Goal: Task Accomplishment & Management: Complete application form

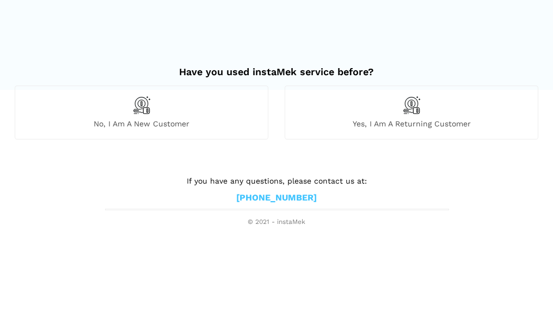
click at [401, 125] on span "Yes, I am a returning customer" at bounding box center [411, 124] width 252 height 10
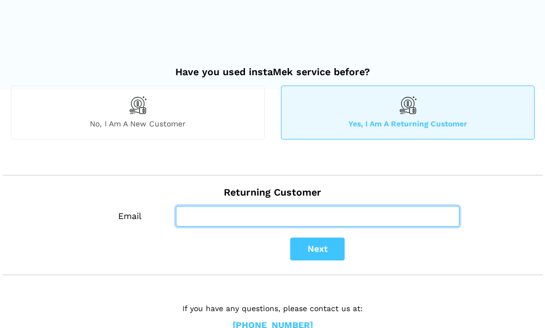
click at [213, 215] on input "Email" at bounding box center [317, 216] width 283 height 21
type input "[EMAIL_ADDRESS][DOMAIN_NAME]"
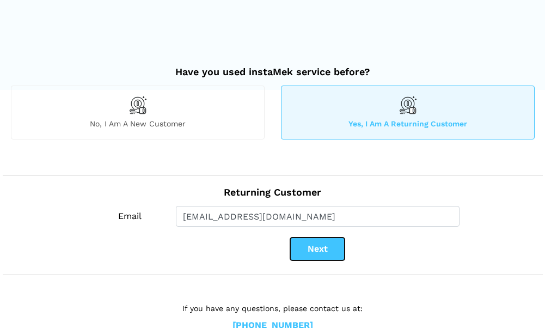
click at [311, 246] on button "Next" at bounding box center [317, 248] width 54 height 23
click at [143, 124] on span "No, I am a new customer" at bounding box center [137, 124] width 252 height 10
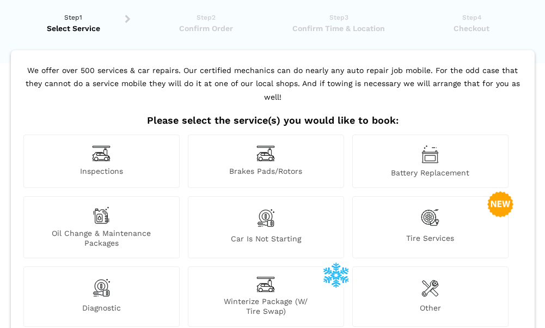
scroll to position [81, 0]
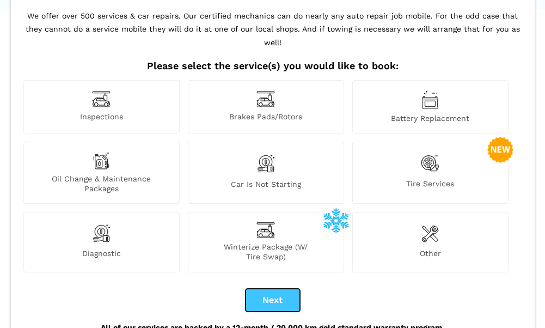
click at [261, 288] on button "Next" at bounding box center [272, 299] width 54 height 23
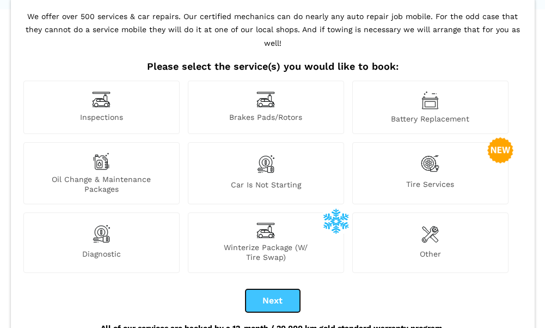
scroll to position [54, 0]
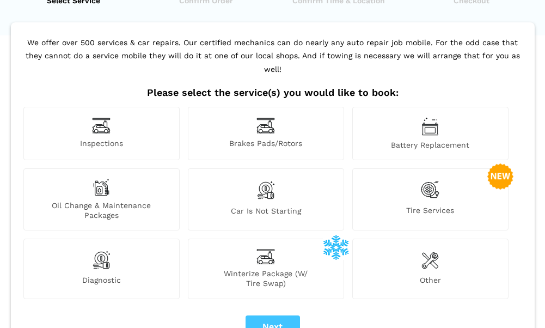
click at [431, 256] on img at bounding box center [429, 260] width 17 height 22
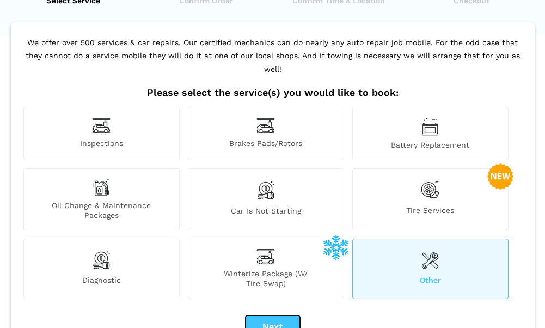
click at [271, 315] on button "Next" at bounding box center [272, 326] width 54 height 23
checkbox input "true"
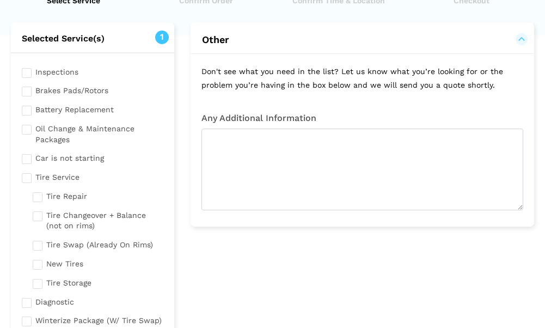
scroll to position [0, 0]
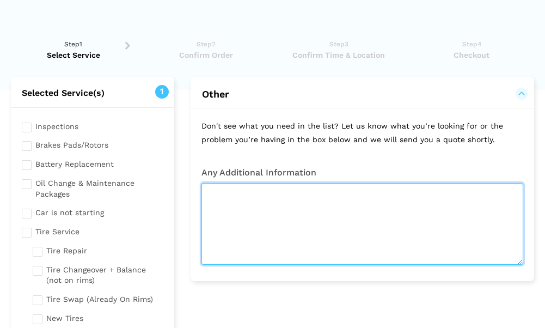
click at [243, 195] on textarea at bounding box center [362, 224] width 322 height 82
type textarea "i"
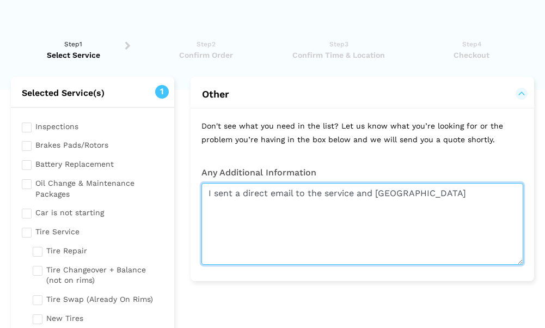
click at [309, 194] on textarea "I sent a direct email to the service and Kolton" at bounding box center [362, 224] width 322 height 82
click at [396, 193] on textarea "I sent a direct email to service and Kolton" at bounding box center [362, 224] width 322 height 82
click at [239, 235] on textarea "I sent a direct email to the service and Kolton, but I have not received a resp…" at bounding box center [362, 224] width 322 height 82
click at [264, 211] on textarea "I sent a direct email to the service and Kolton, but I have not received a resp…" at bounding box center [362, 224] width 322 height 82
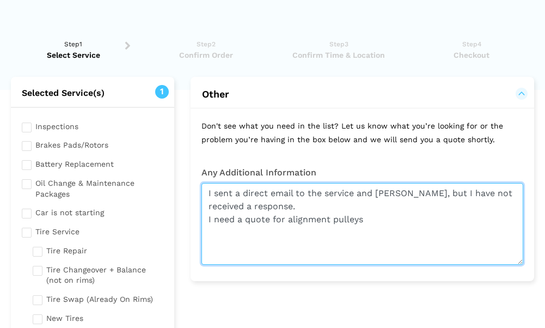
click at [377, 220] on textarea "I sent a direct email to the service and Kolton, but I have not received a resp…" at bounding box center [362, 224] width 322 height 82
click at [260, 242] on textarea "I sent a direct email to the service and Kolton, but I have not received a resp…" at bounding box center [362, 224] width 322 height 82
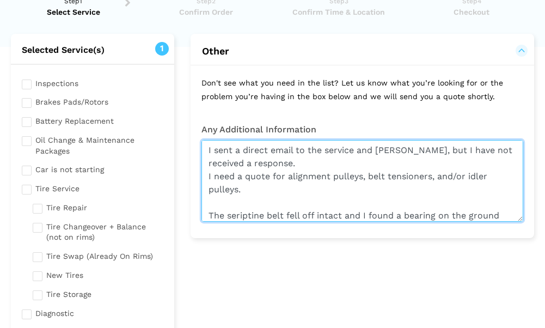
scroll to position [109, 0]
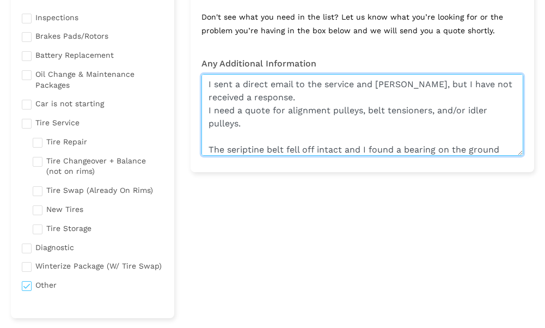
drag, startPoint x: 239, startPoint y: 150, endPoint x: 248, endPoint y: 144, distance: 10.6
click at [239, 149] on textarea "I sent a direct email to the service and Kolton, but I have not received a resp…" at bounding box center [362, 115] width 322 height 82
click at [250, 151] on textarea "I sent a direct email to the service and Kolton, but I have not received a resp…" at bounding box center [362, 115] width 322 height 82
click at [497, 145] on textarea "I sent a direct email to the service and Kolton, but I have not received a resp…" at bounding box center [362, 115] width 322 height 82
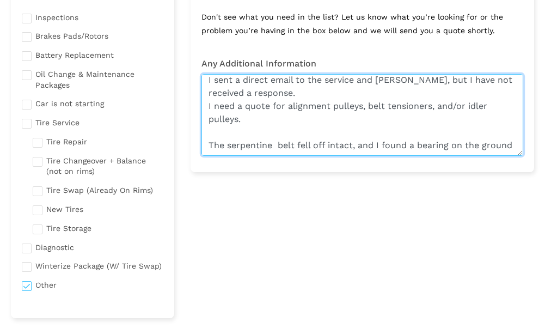
click at [249, 143] on textarea "I sent a direct email to the service and Kolton, but I have not received a resp…" at bounding box center [362, 115] width 322 height 82
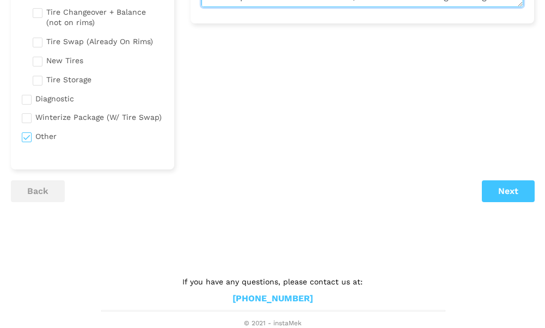
scroll to position [258, 0]
type textarea "I sent a direct email to the service and Kolton, but I have not received a resp…"
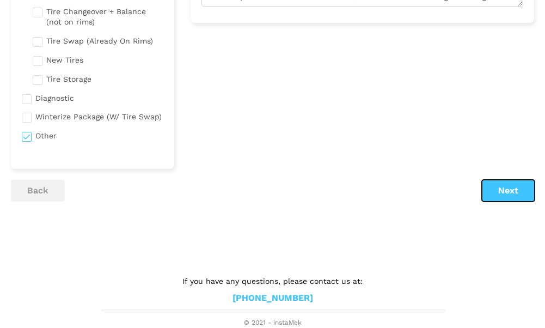
click at [510, 191] on button "Next" at bounding box center [508, 191] width 53 height 22
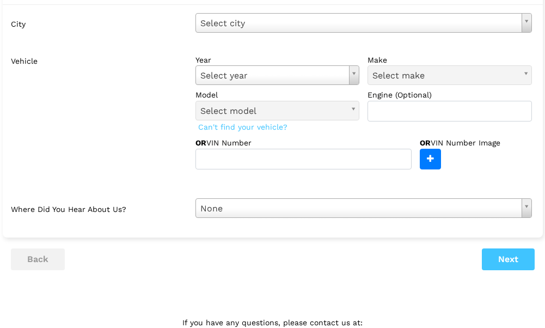
scroll to position [0, 0]
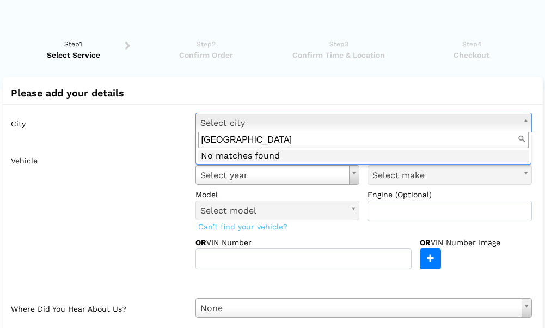
click at [247, 140] on input "Cambridge ontario" at bounding box center [363, 140] width 331 height 17
type input "[GEOGRAPHIC_DATA]"
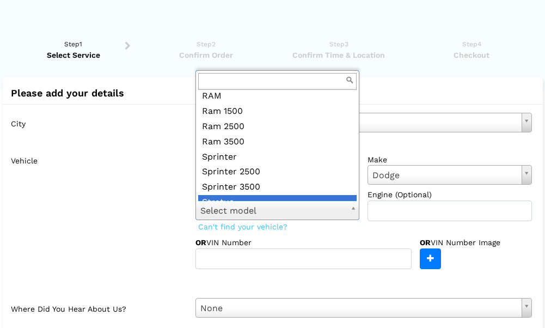
scroll to position [149, 0]
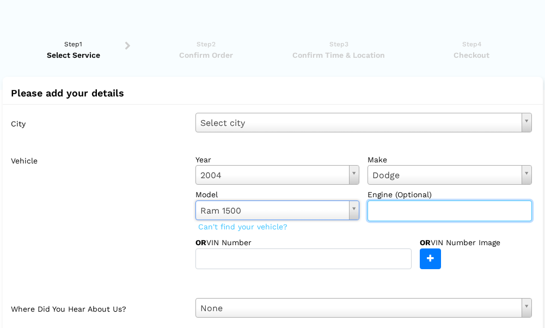
click at [403, 214] on input "text" at bounding box center [449, 210] width 164 height 21
type input "5.7"
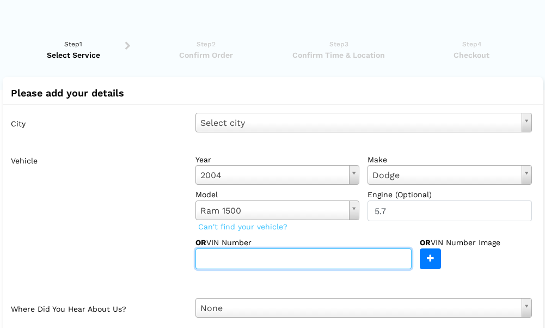
click at [224, 258] on input "text" at bounding box center [303, 258] width 216 height 21
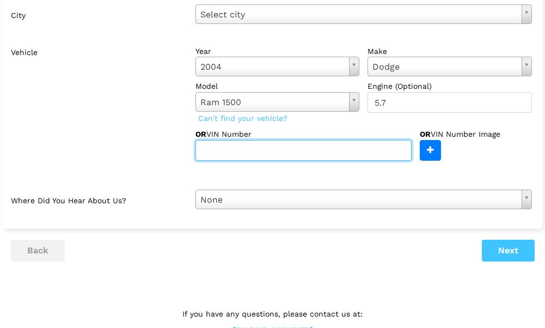
scroll to position [109, 0]
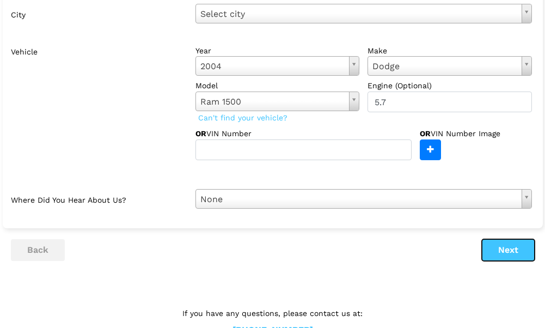
click at [510, 249] on button "Next" at bounding box center [508, 250] width 53 height 22
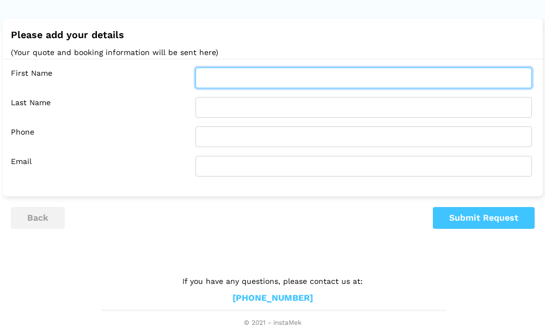
click at [216, 78] on input "text" at bounding box center [363, 77] width 336 height 21
type input "[PERSON_NAME]"
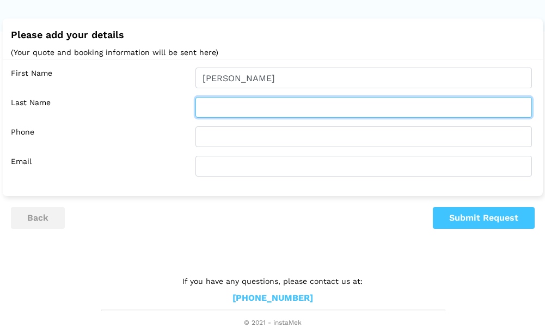
type input "[PERSON_NAME]"
type input "5192490425"
type input "[EMAIL_ADDRESS][DOMAIN_NAME]"
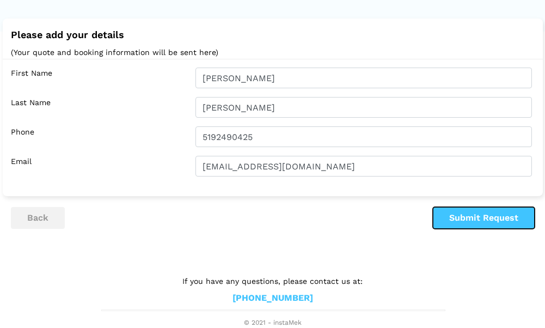
click at [479, 218] on button "Submit Request" at bounding box center [484, 218] width 102 height 22
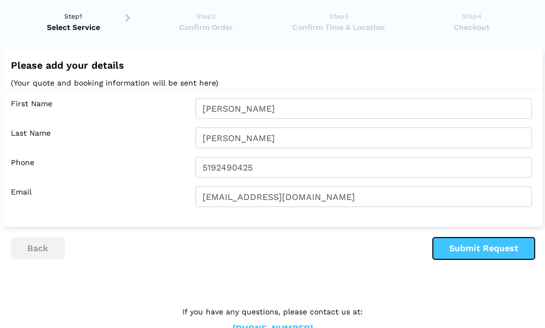
scroll to position [0, 0]
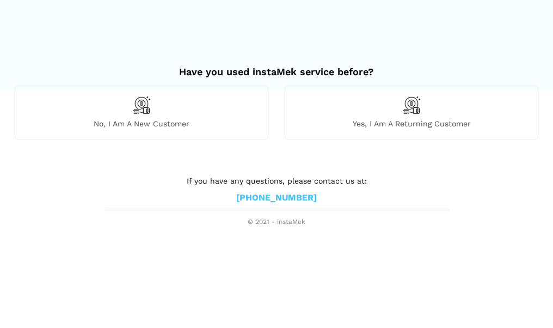
click at [400, 126] on span "Yes, I am a returning customer" at bounding box center [411, 124] width 252 height 10
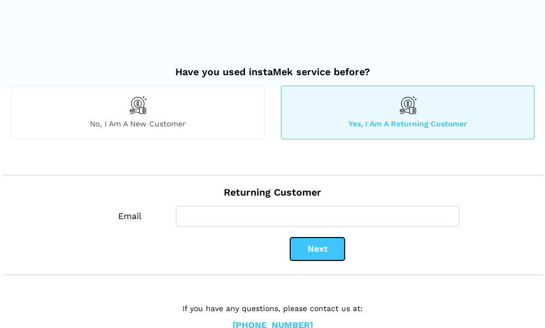
click at [324, 246] on button "Next" at bounding box center [317, 248] width 54 height 23
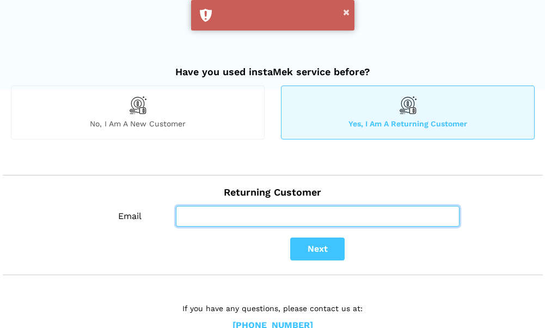
click at [203, 212] on input "Email" at bounding box center [317, 216] width 283 height 21
type input "[EMAIL_ADDRESS][DOMAIN_NAME]"
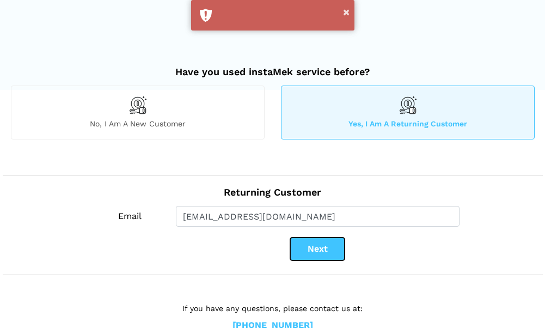
click at [311, 251] on button "Next" at bounding box center [317, 248] width 54 height 23
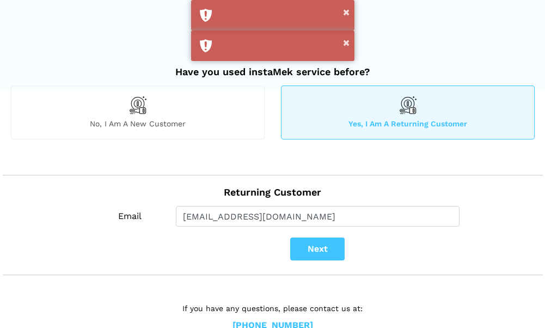
click at [315, 261] on div "Email [EMAIL_ADDRESS][DOMAIN_NAME] Next" at bounding box center [318, 236] width 434 height 60
click at [315, 251] on button "Next" at bounding box center [317, 248] width 54 height 23
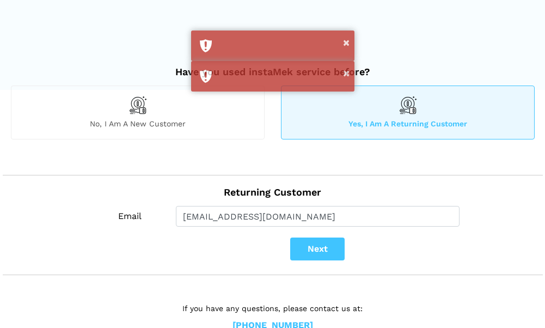
click at [181, 131] on div "No, I am a new customer" at bounding box center [138, 111] width 254 height 53
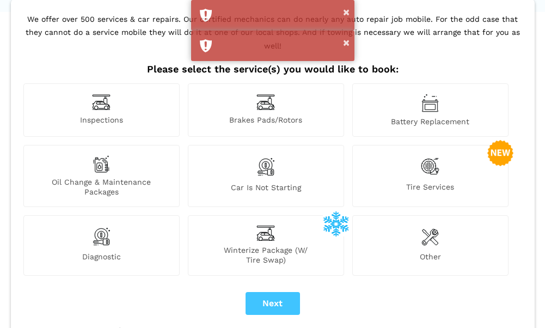
scroll to position [109, 0]
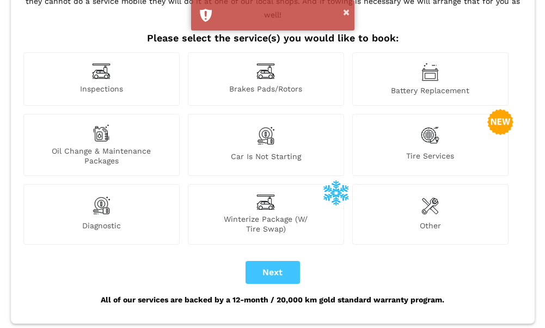
click at [439, 200] on div "Other" at bounding box center [430, 214] width 156 height 60
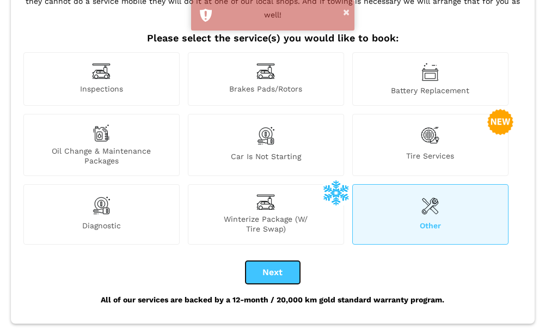
click at [277, 261] on button "Next" at bounding box center [272, 272] width 54 height 23
checkbox input "true"
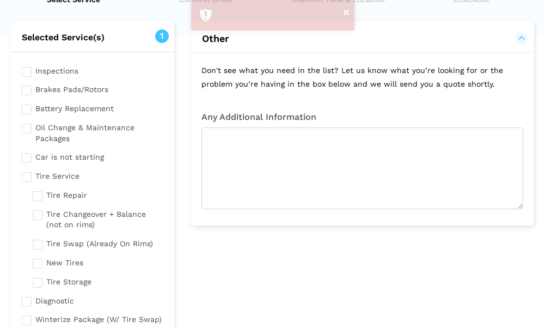
scroll to position [0, 0]
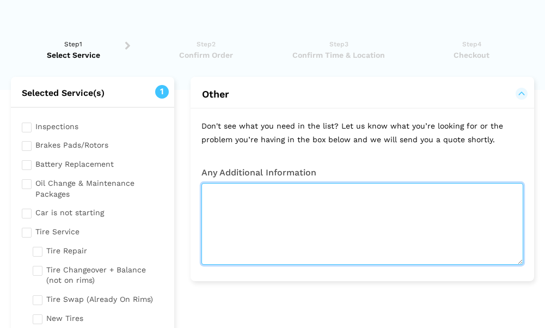
click at [222, 209] on textarea at bounding box center [362, 224] width 322 height 82
paste textarea "Hello gentlemen, Could you send me a quote for the above vehicle, Vin # [US_VEH…"
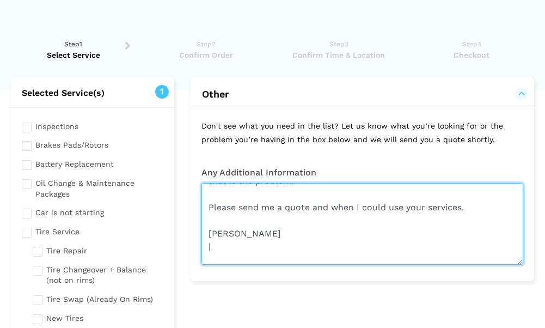
scroll to position [39, 0]
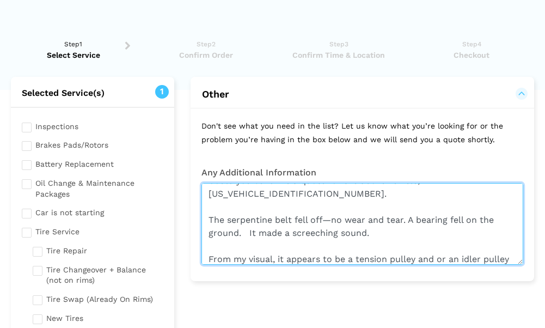
drag, startPoint x: 277, startPoint y: 192, endPoint x: 150, endPoint y: 181, distance: 127.8
click at [150, 181] on div "Selected Service(s) 1 Inspections Brakes Pads/Rotors Tire Service" at bounding box center [273, 282] width 540 height 410
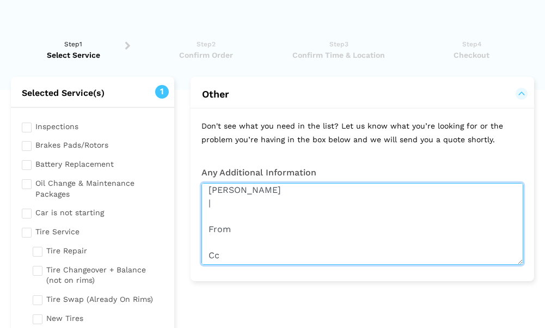
scroll to position [174, 0]
drag, startPoint x: 248, startPoint y: 224, endPoint x: 196, endPoint y: 229, distance: 51.4
click at [196, 229] on div "Any Additional Information Hello gentlemen, Could you send me a quote for the a…" at bounding box center [361, 216] width 343 height 97
drag, startPoint x: 223, startPoint y: 251, endPoint x: 194, endPoint y: 254, distance: 28.9
click at [194, 254] on div "Any Additional Information Hello gentlemen, Could you send me a quote for the a…" at bounding box center [361, 216] width 343 height 97
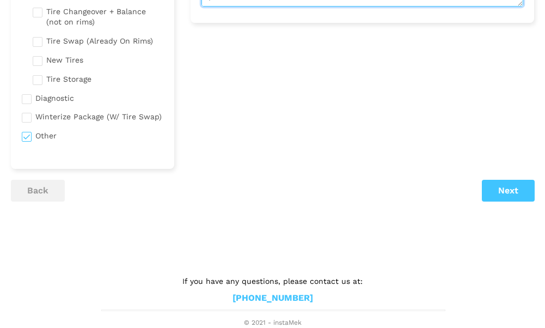
type textarea "Hello gentlemen, Could you send me a quote for the above vehicle, Vin # [US_VEH…"
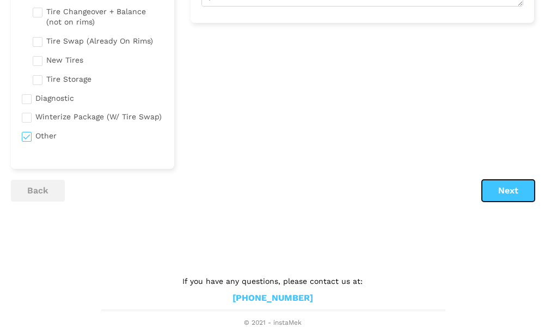
click at [502, 190] on button "Next" at bounding box center [508, 191] width 53 height 22
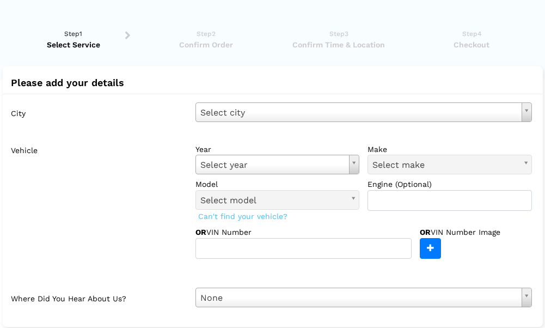
scroll to position [0, 0]
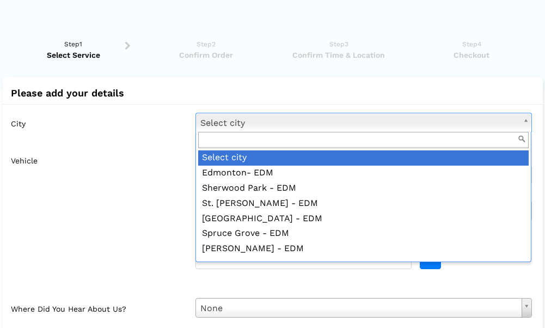
type input "C"
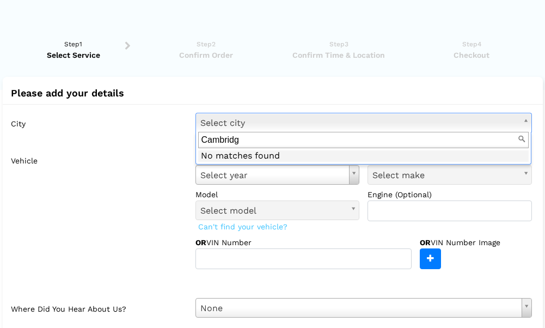
type input "[GEOGRAPHIC_DATA]"
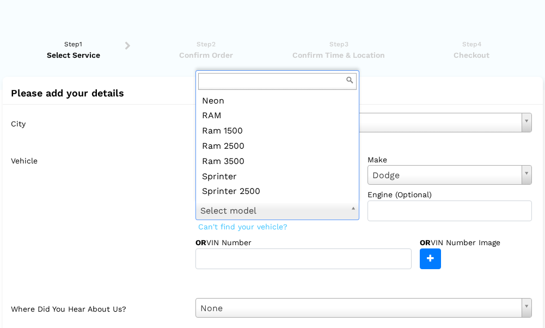
scroll to position [121, 0]
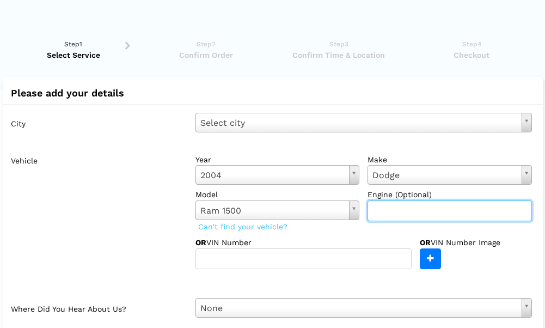
click at [382, 205] on input "text" at bounding box center [449, 210] width 164 height 21
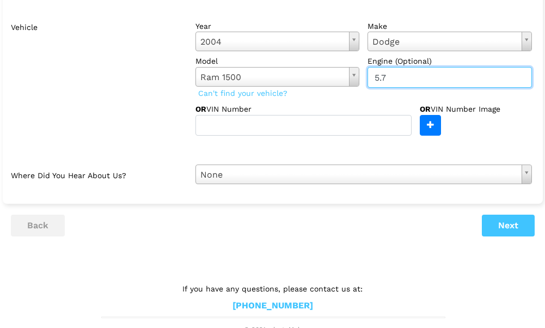
scroll to position [140, 0]
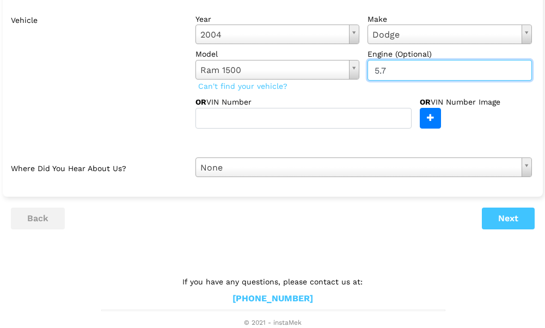
type input "5.7"
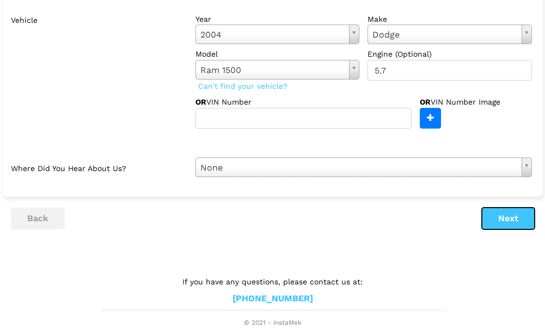
click at [515, 215] on button "Next" at bounding box center [508, 218] width 53 height 22
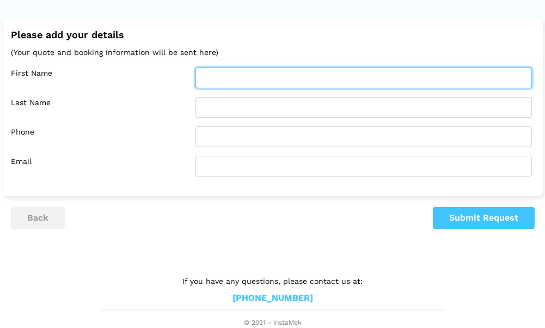
click at [232, 81] on input "text" at bounding box center [363, 77] width 336 height 21
type input "[PERSON_NAME]"
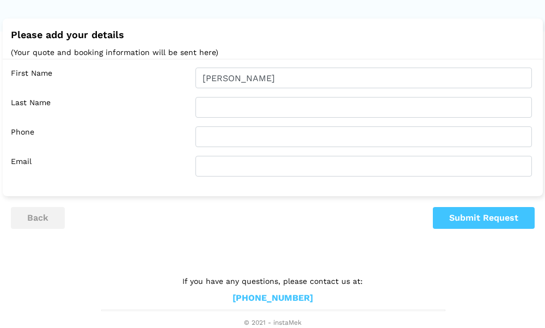
type input "[PERSON_NAME]"
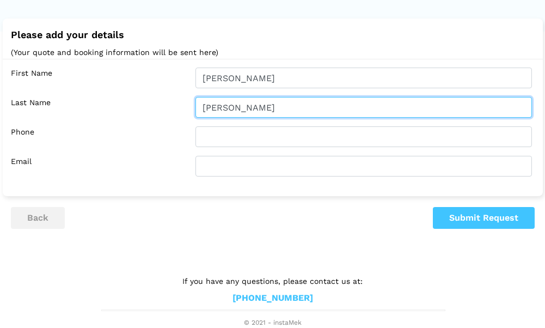
type input "5192490425"
type input "[EMAIL_ADDRESS][DOMAIN_NAME]"
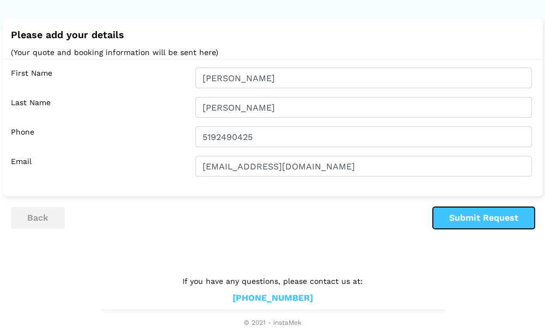
click at [466, 214] on button "Submit Request" at bounding box center [484, 218] width 102 height 22
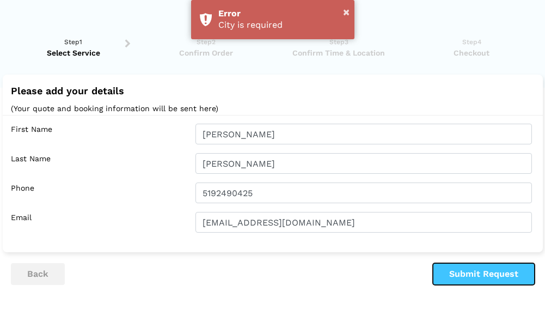
scroll to position [0, 0]
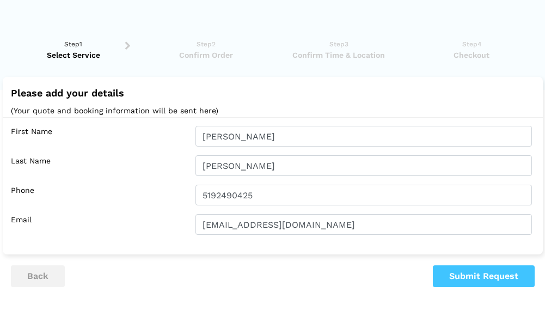
click at [79, 56] on span "Select Service" at bounding box center [74, 55] width 126 height 11
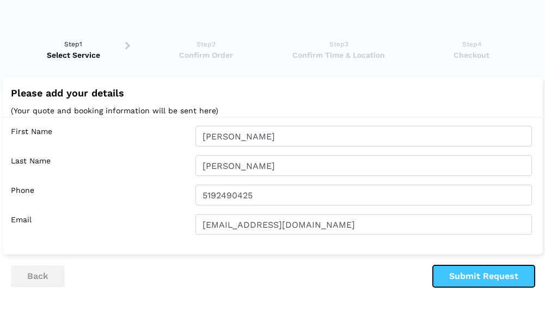
click at [472, 269] on button "Submit Request" at bounding box center [484, 276] width 102 height 22
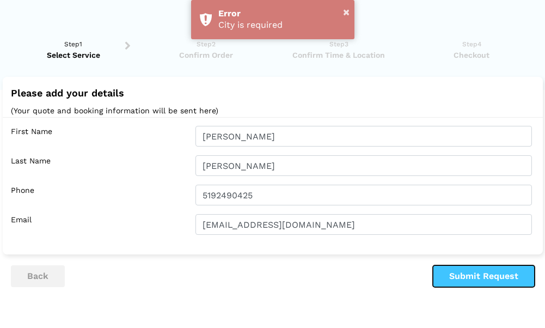
click at [472, 269] on button "Submit Request" at bounding box center [484, 276] width 102 height 22
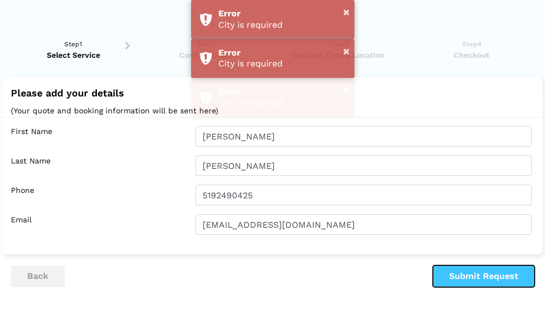
click at [472, 269] on button "Submit Request" at bounding box center [484, 276] width 102 height 22
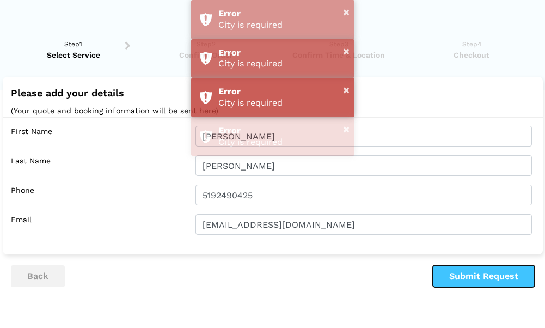
click at [472, 269] on button "Submit Request" at bounding box center [484, 276] width 102 height 22
